Goal: Task Accomplishment & Management: Complete application form

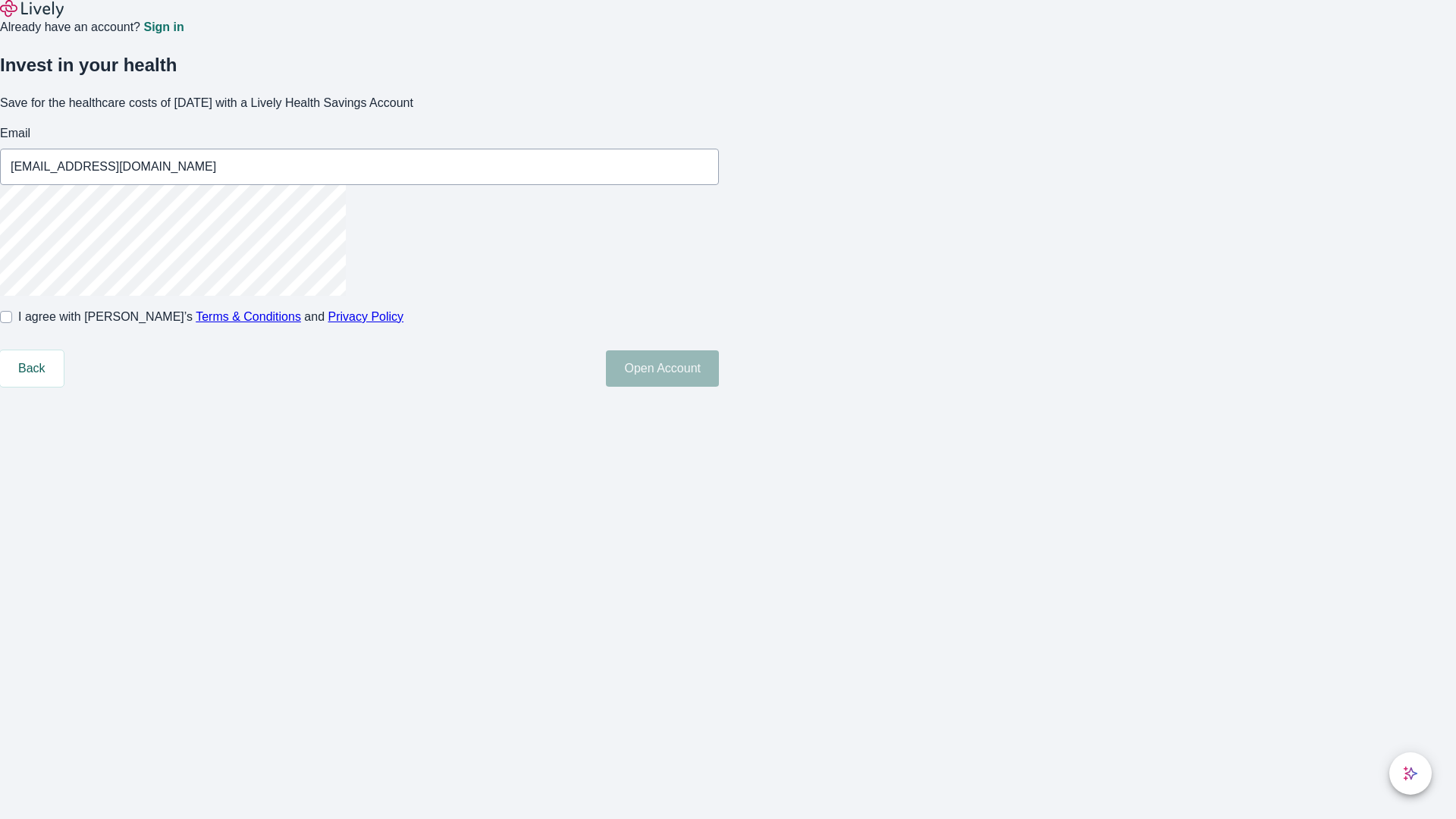
click at [12, 323] on input "I agree with Lively’s Terms & Conditions and Privacy Policy" at bounding box center [6, 316] width 12 height 12
checkbox input "true"
click at [719, 387] on button "Open Account" at bounding box center [663, 368] width 113 height 36
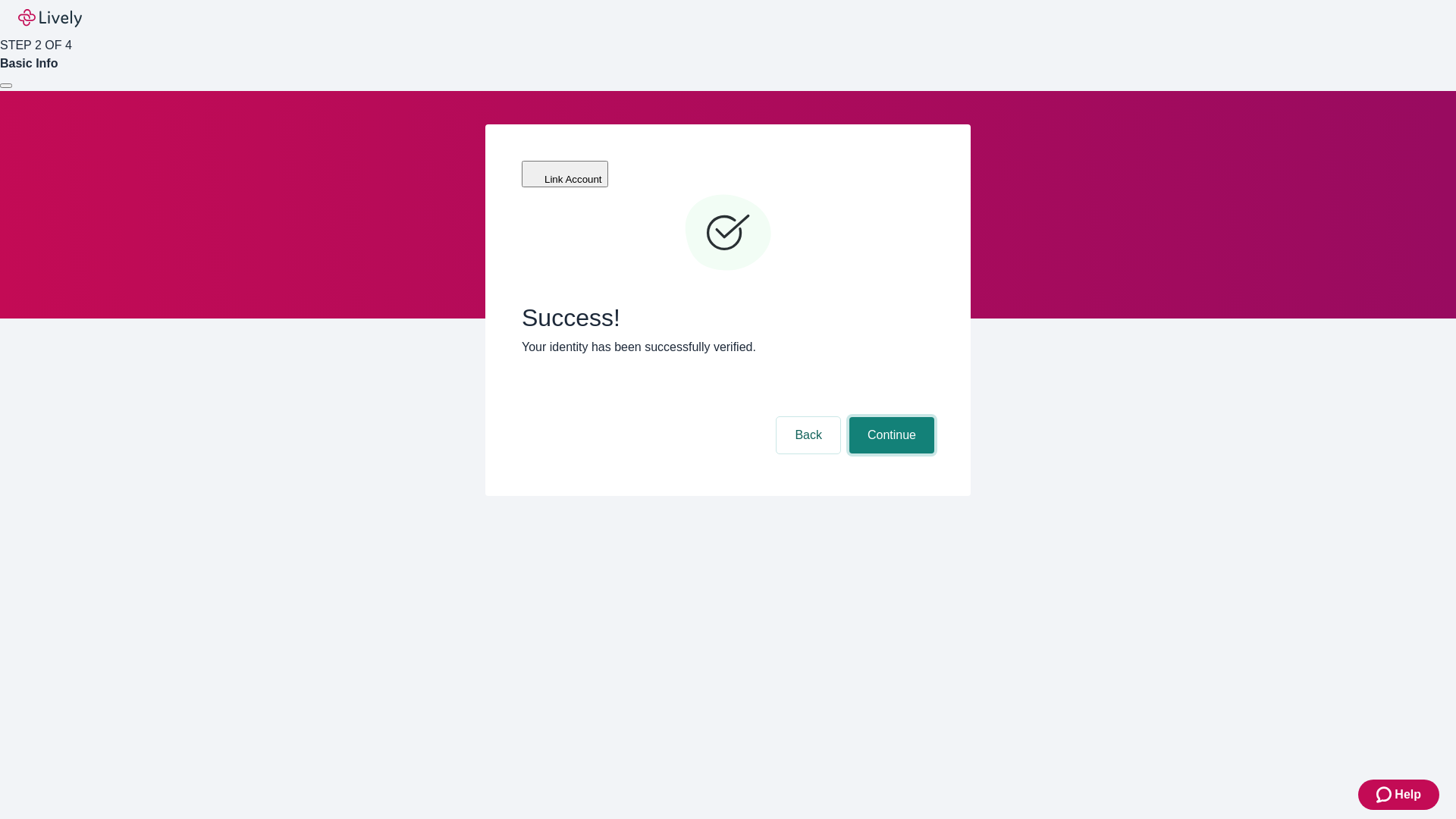
click at [890, 416] on button "Continue" at bounding box center [892, 434] width 85 height 36
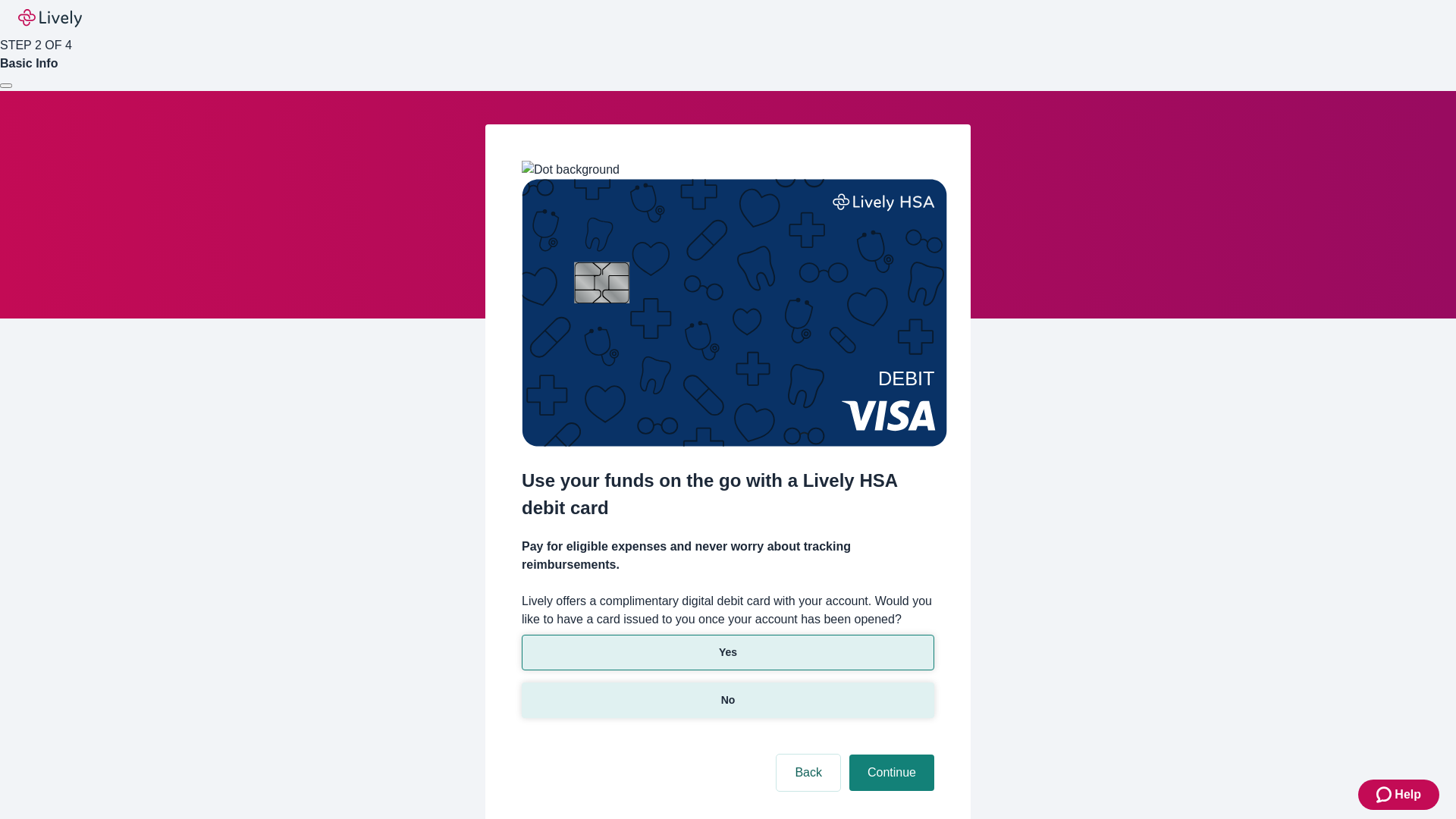
click at [728, 692] on p "No" at bounding box center [728, 699] width 15 height 16
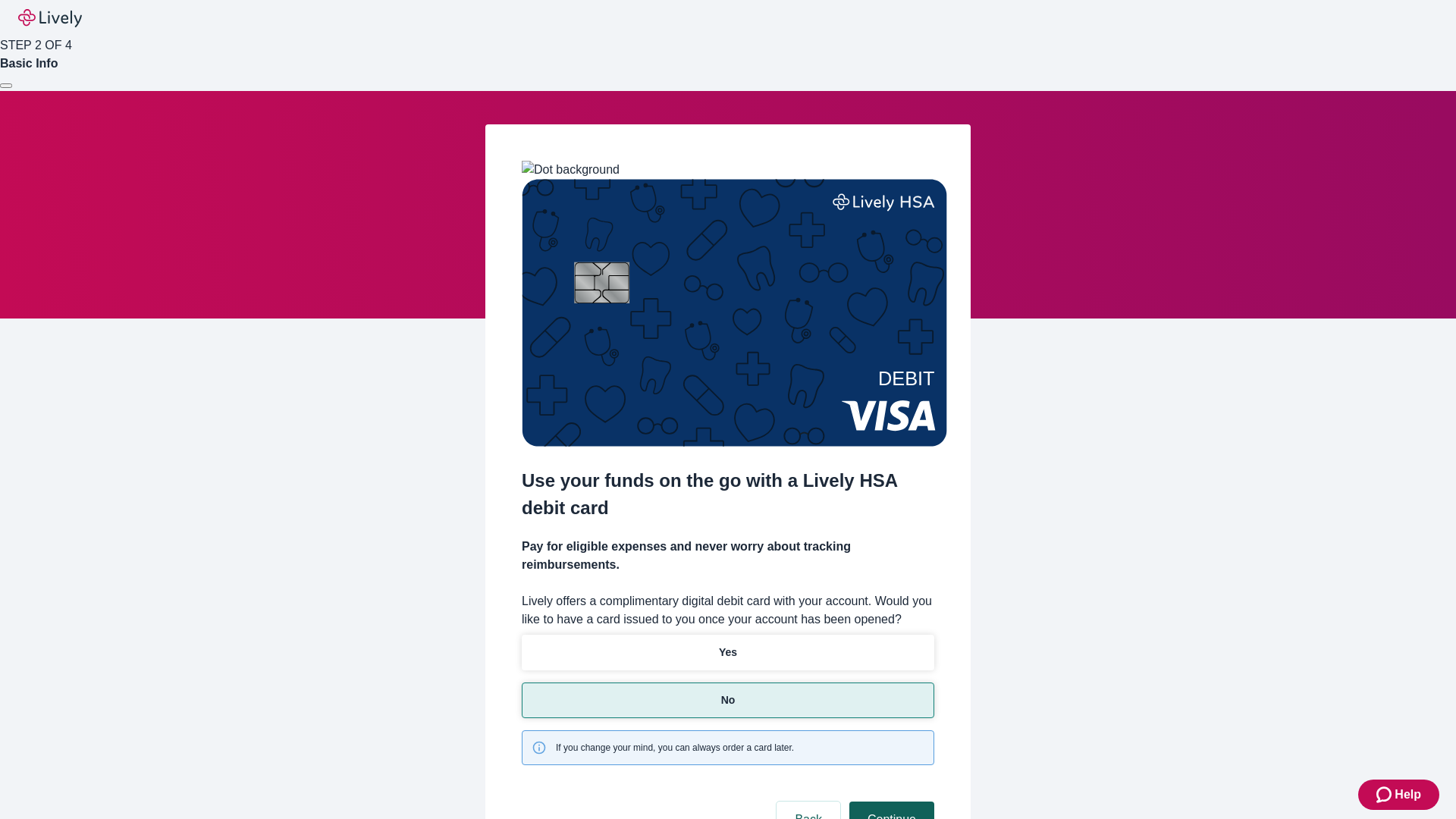
click at [890, 801] on button "Continue" at bounding box center [892, 819] width 85 height 36
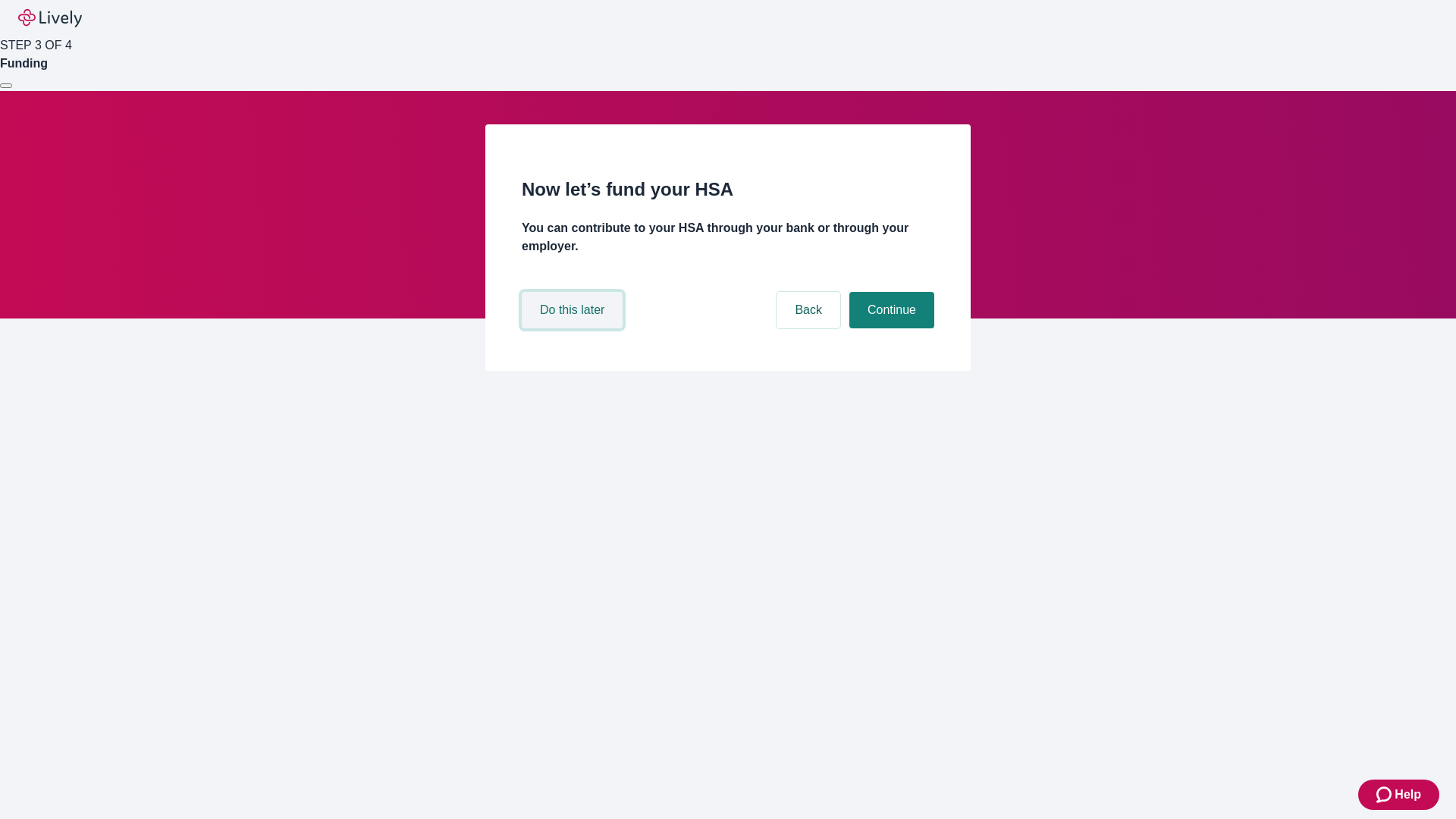
click at [574, 328] on button "Do this later" at bounding box center [572, 310] width 101 height 36
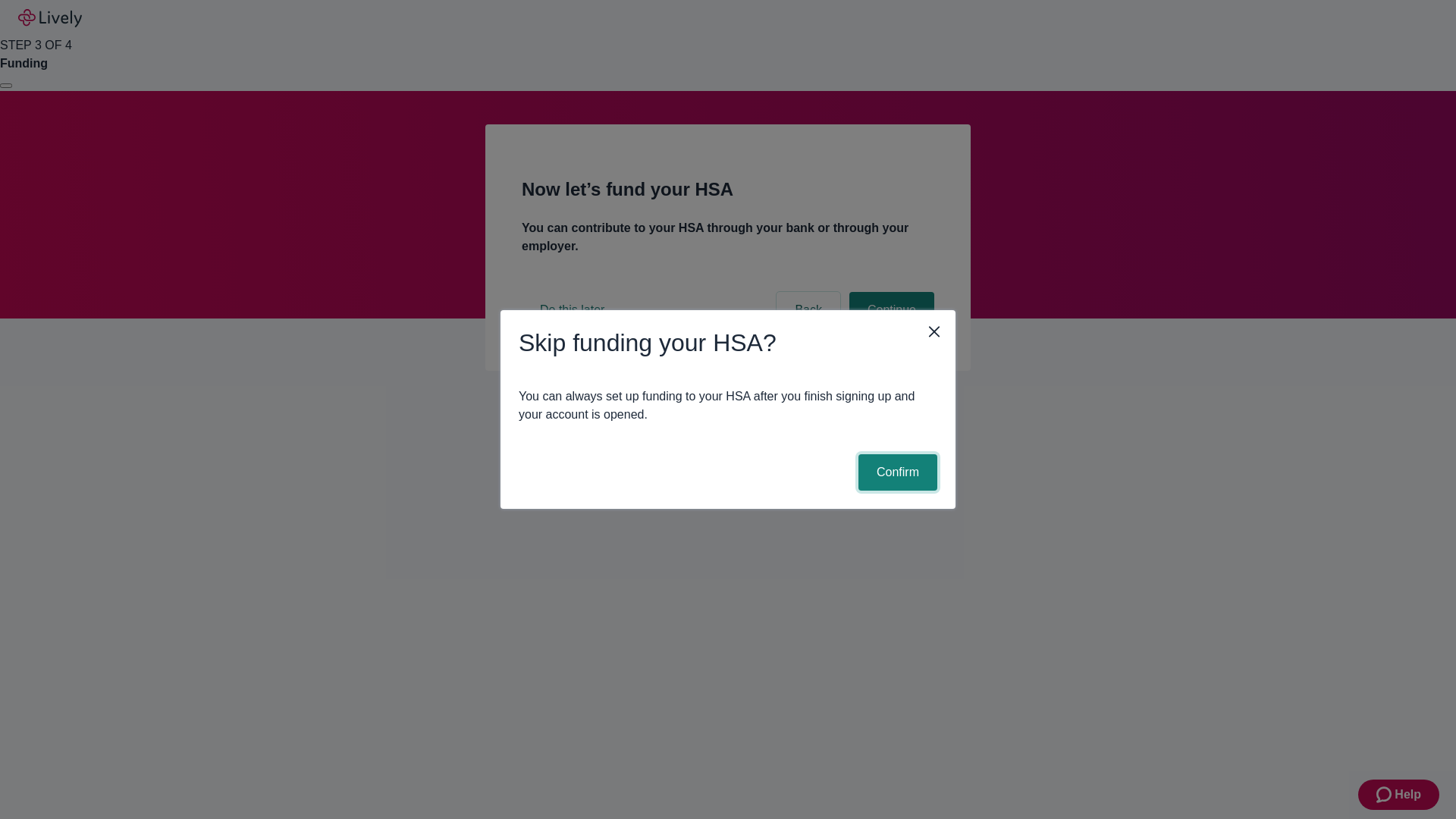
click at [896, 472] on button "Confirm" at bounding box center [897, 471] width 79 height 36
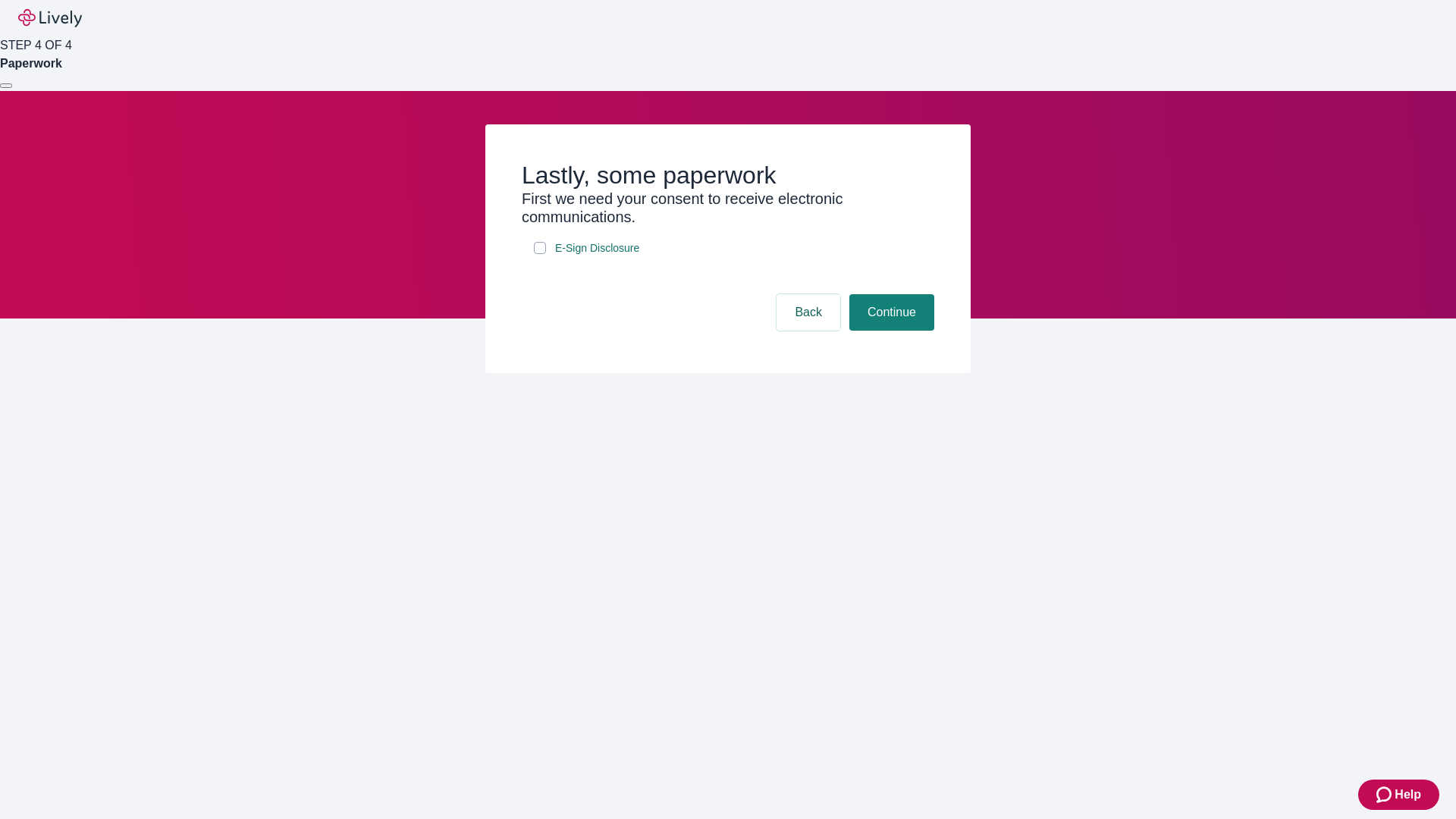
click at [540, 254] on input "E-Sign Disclosure" at bounding box center [539, 248] width 12 height 12
checkbox input "true"
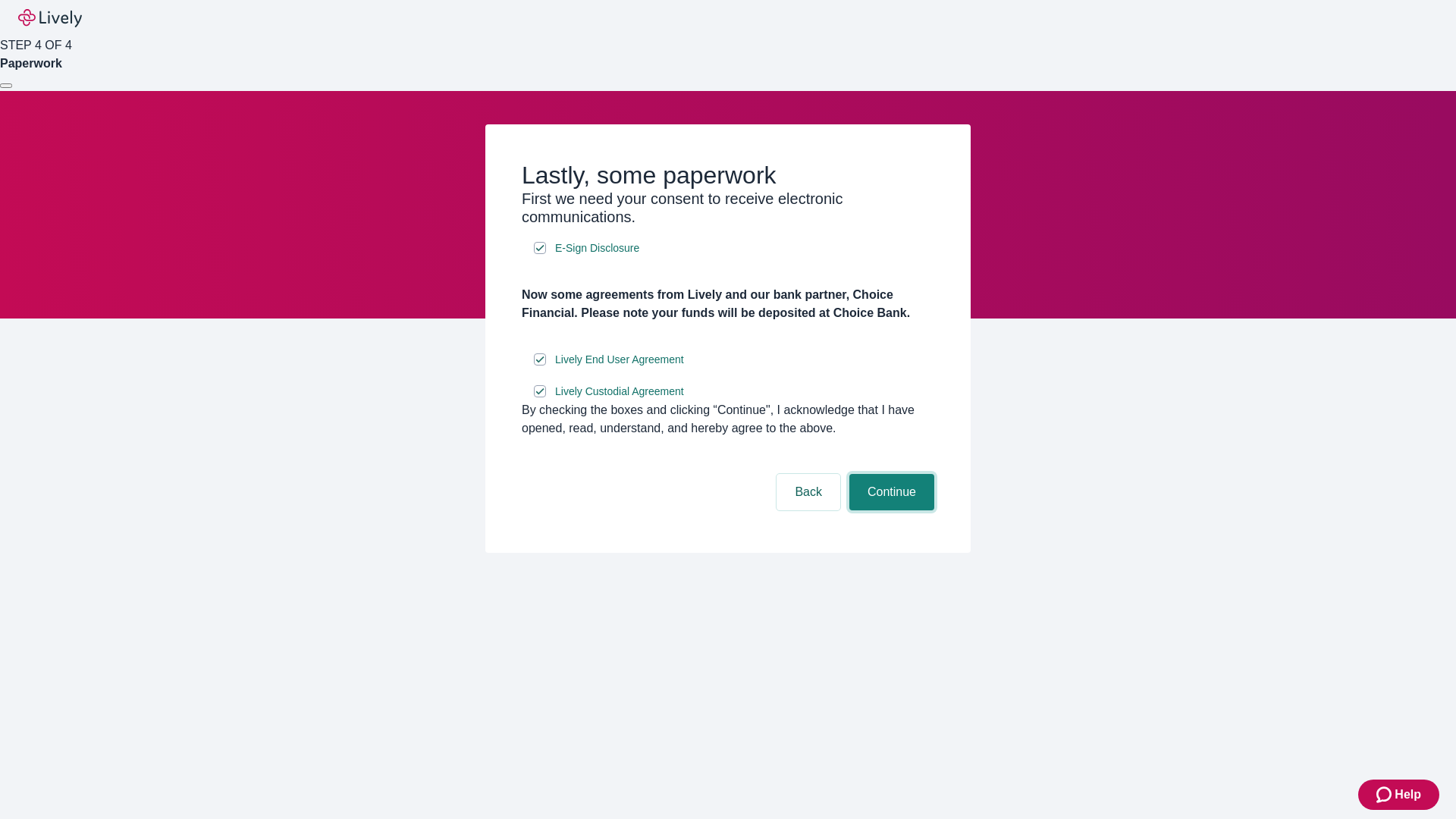
click at [890, 510] on button "Continue" at bounding box center [892, 492] width 85 height 36
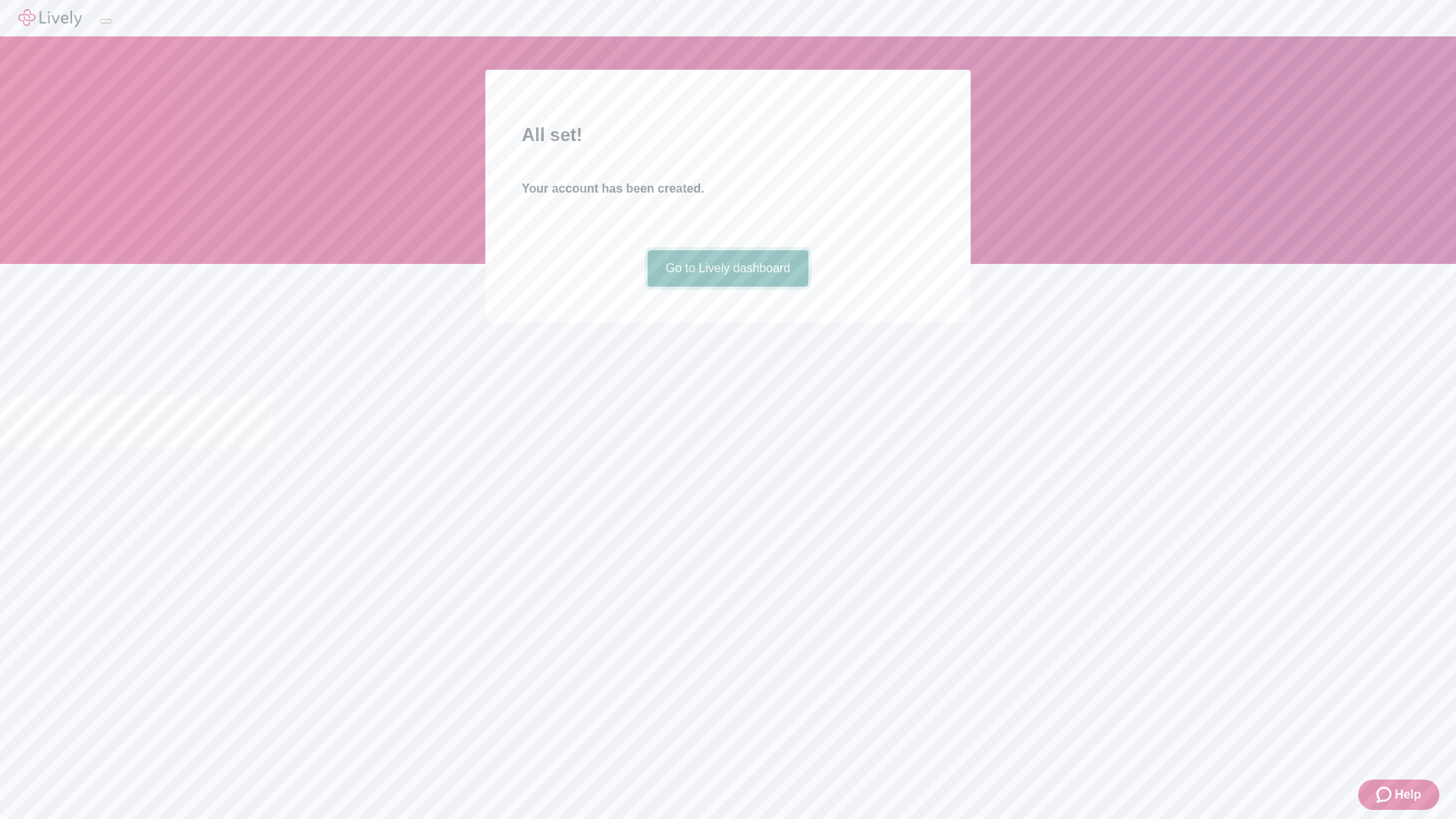
click at [728, 287] on link "Go to Lively dashboard" at bounding box center [728, 268] width 161 height 36
